Goal: Task Accomplishment & Management: Complete application form

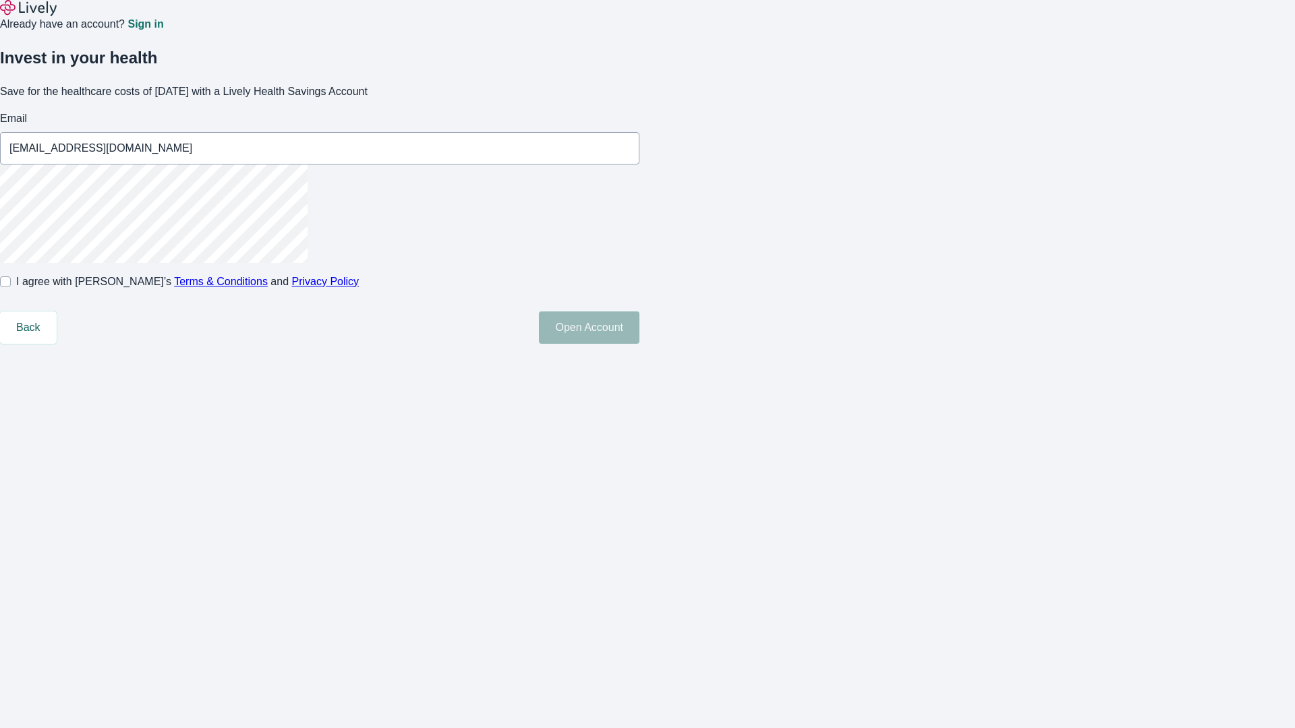
click at [11, 287] on input "I agree with Lively’s Terms & Conditions and Privacy Policy" at bounding box center [5, 281] width 11 height 11
checkbox input "true"
click at [639, 344] on button "Open Account" at bounding box center [589, 327] width 100 height 32
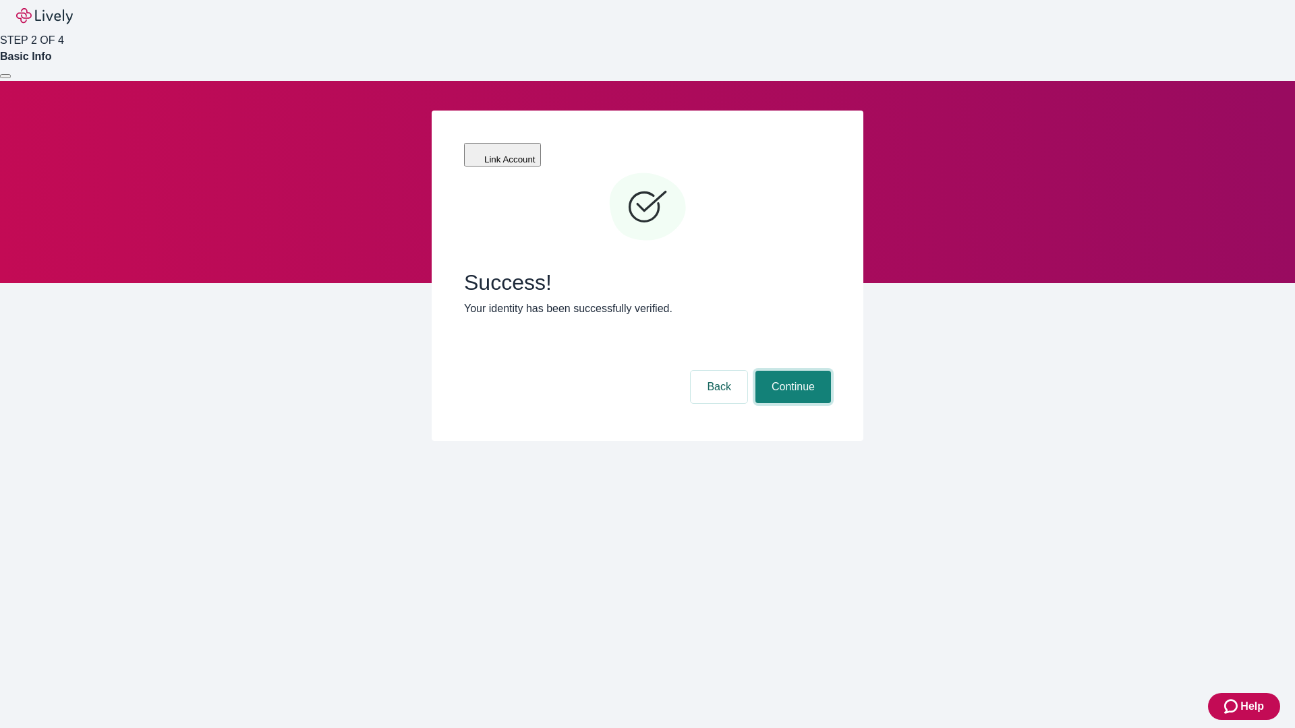
click at [791, 371] on button "Continue" at bounding box center [793, 387] width 76 height 32
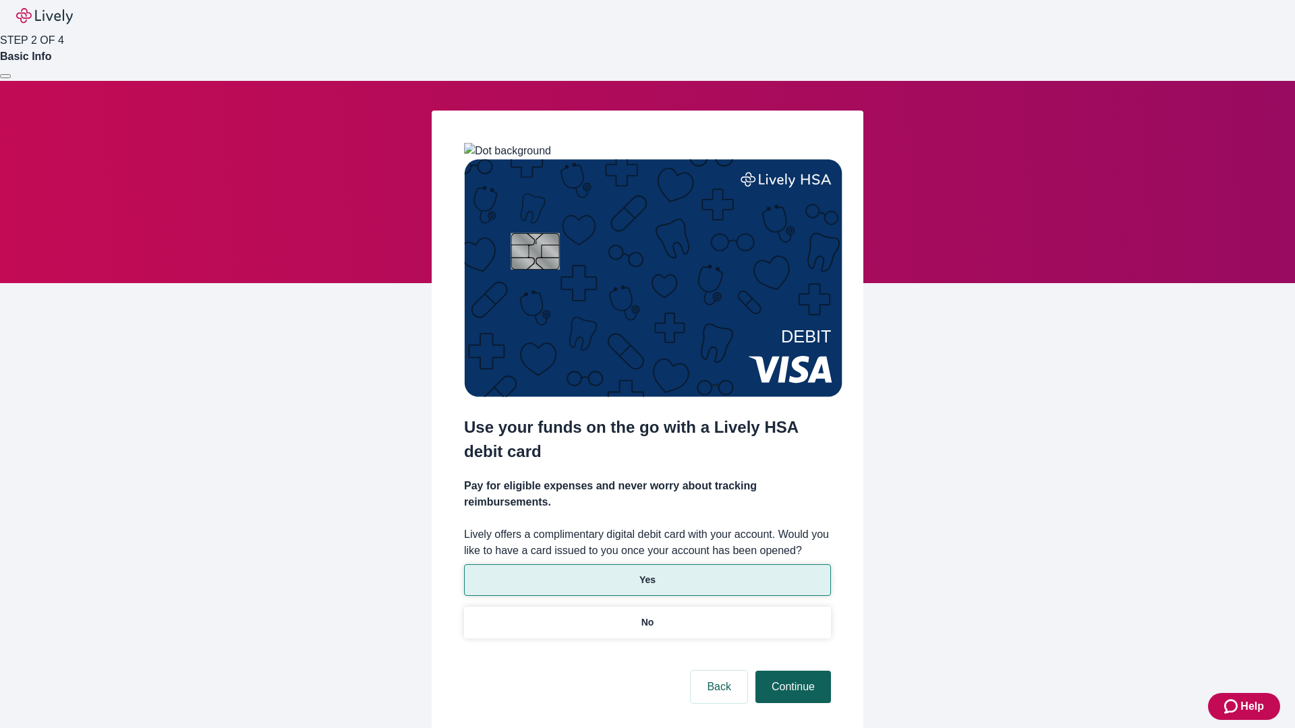
click at [647, 616] on p "No" at bounding box center [647, 623] width 13 height 14
click at [791, 671] on button "Continue" at bounding box center [793, 687] width 76 height 32
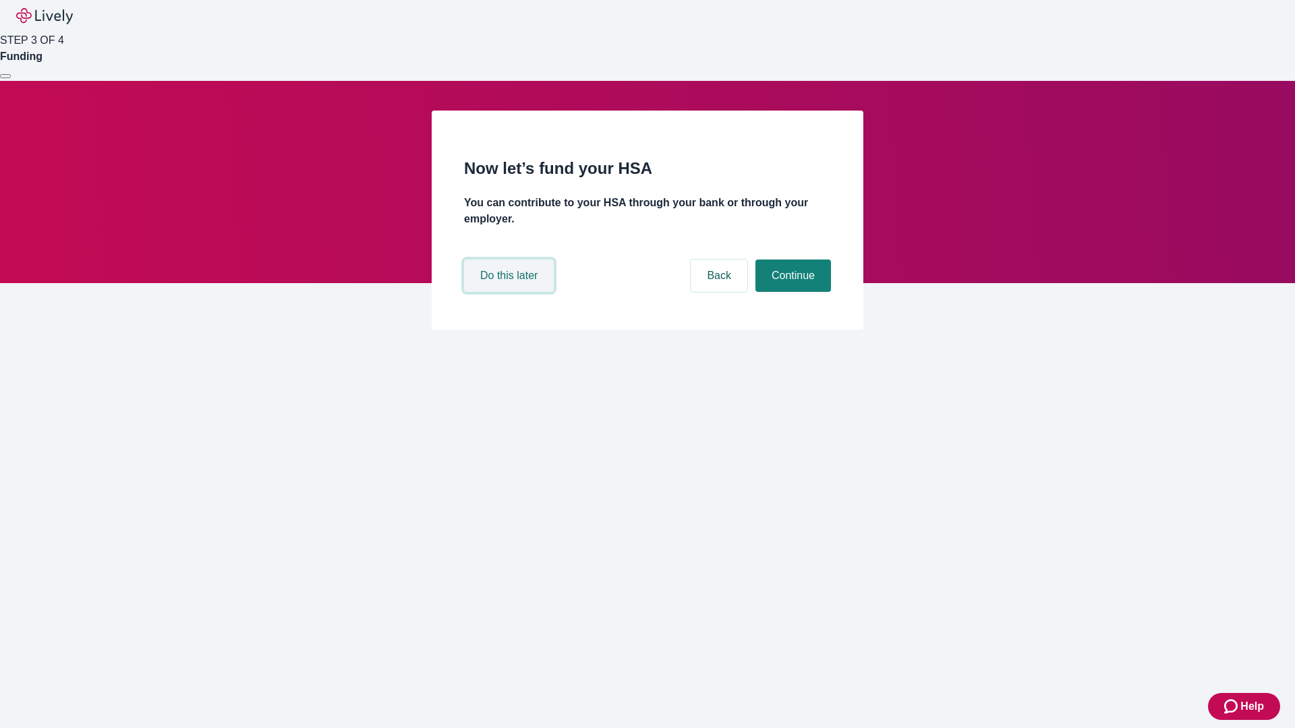
click at [510, 292] on button "Do this later" at bounding box center [509, 276] width 90 height 32
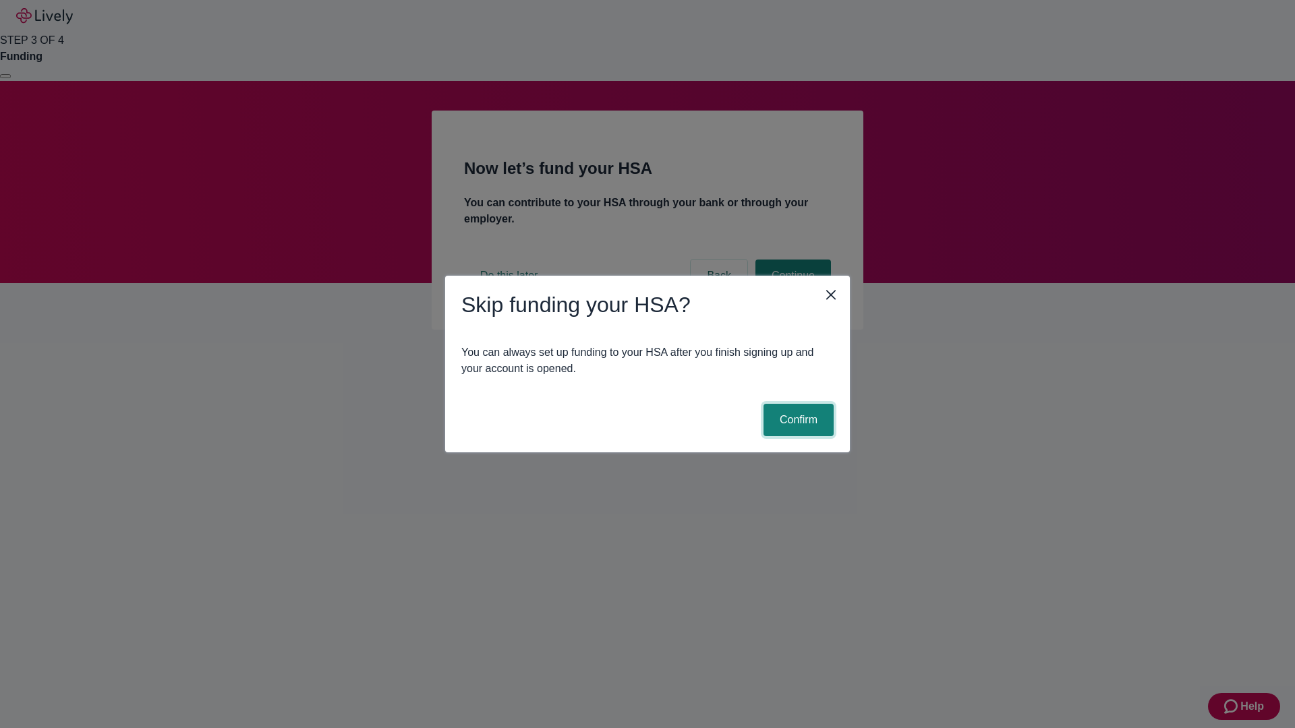
click at [796, 420] on button "Confirm" at bounding box center [798, 420] width 70 height 32
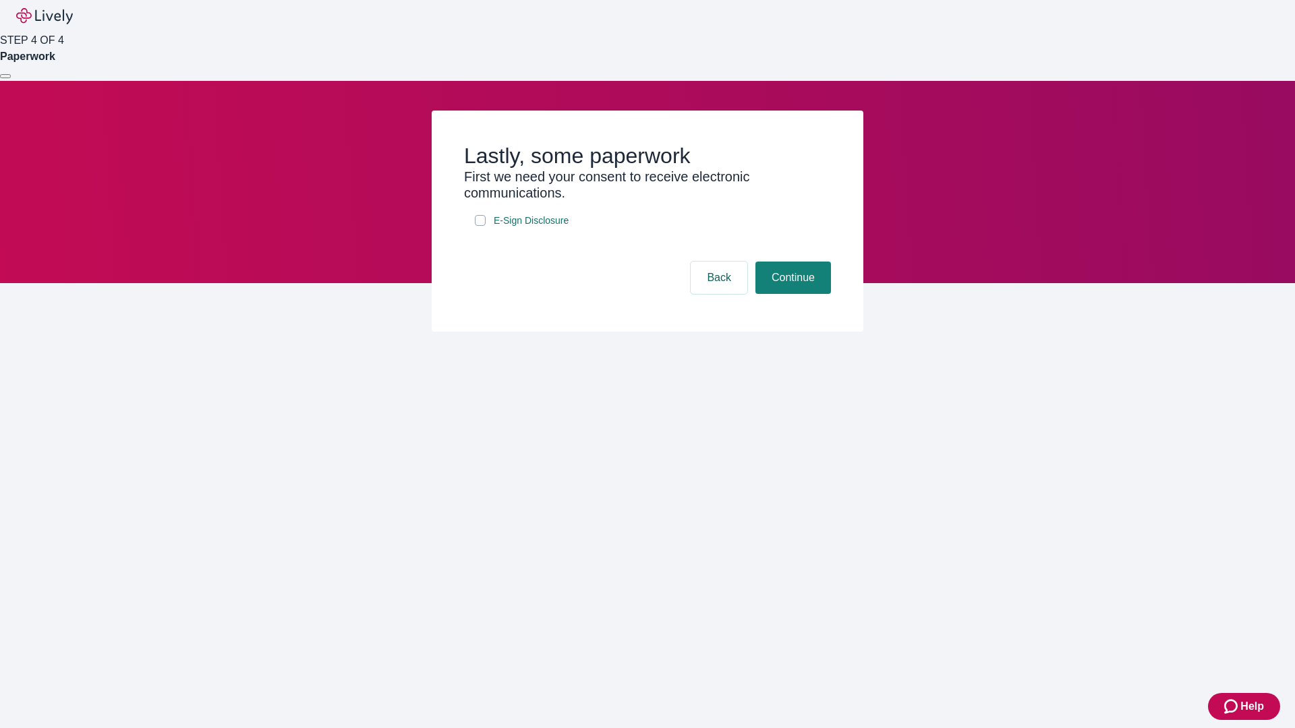
click at [480, 226] on input "E-Sign Disclosure" at bounding box center [480, 220] width 11 height 11
checkbox input "true"
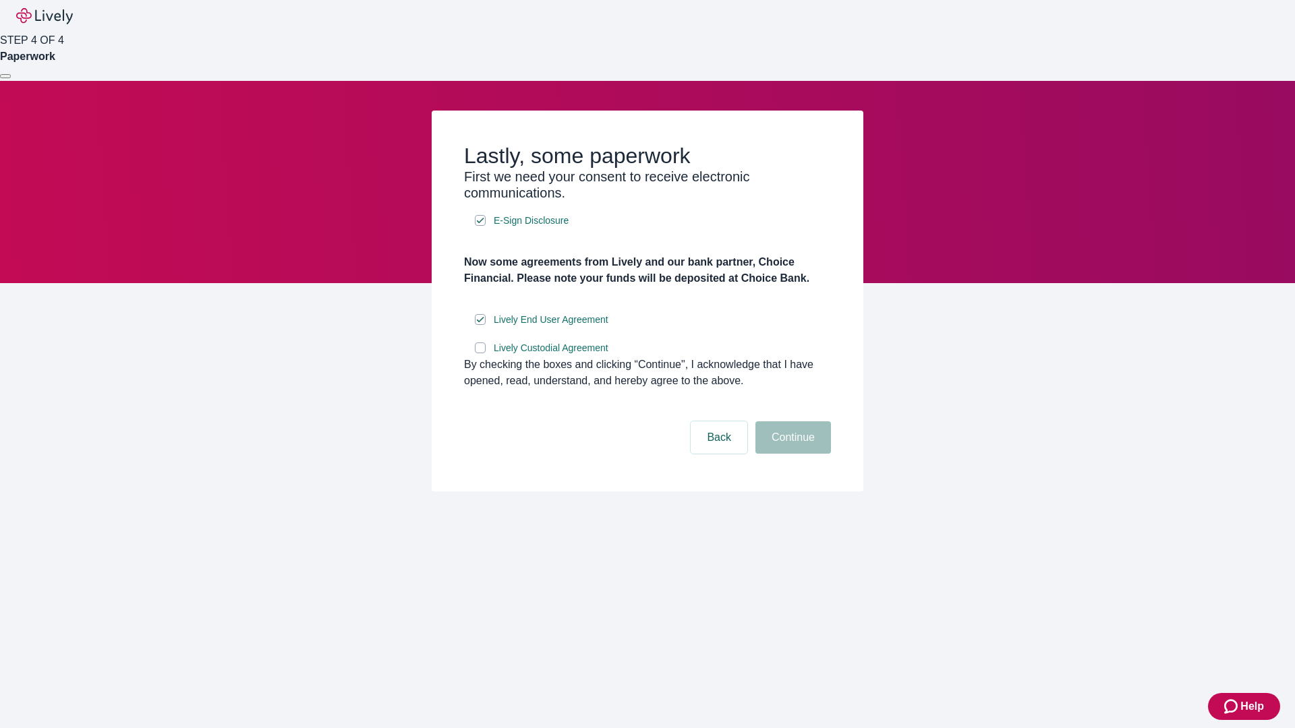
click at [480, 353] on input "Lively Custodial Agreement" at bounding box center [480, 348] width 11 height 11
checkbox input "true"
click at [791, 454] on button "Continue" at bounding box center [793, 437] width 76 height 32
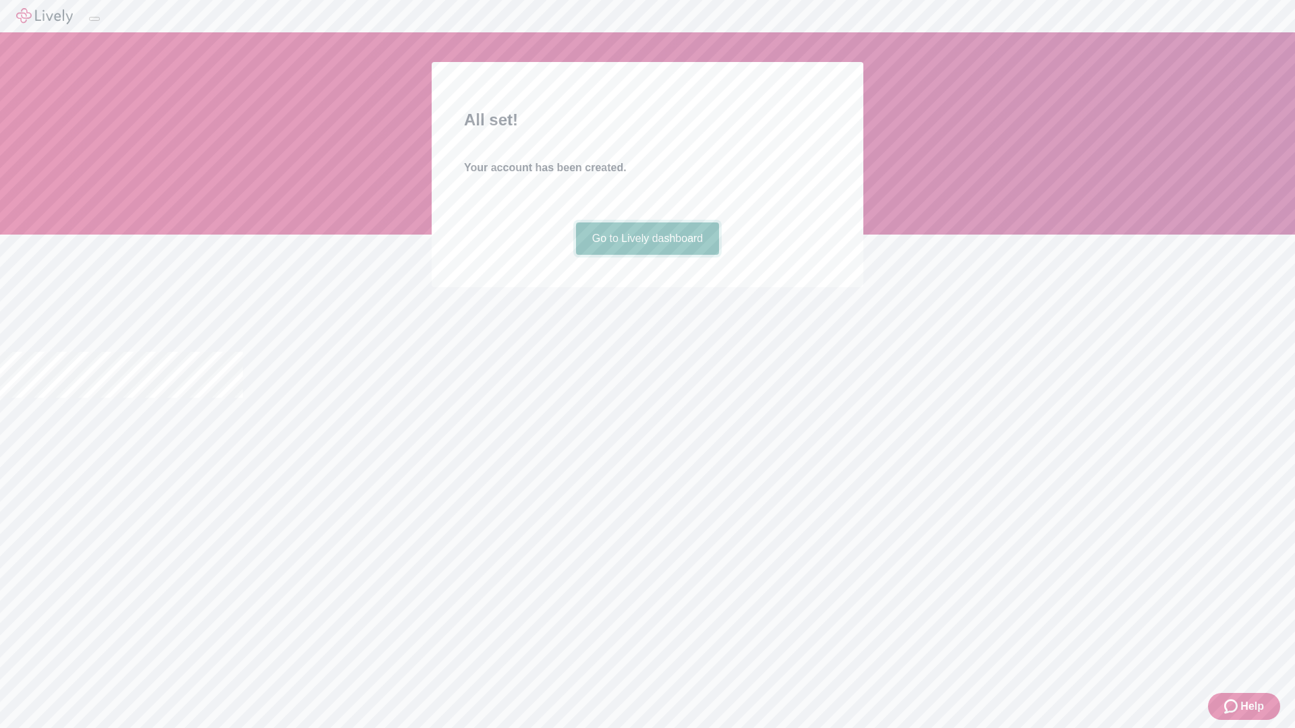
click at [647, 255] on link "Go to Lively dashboard" at bounding box center [648, 238] width 144 height 32
